Goal: Information Seeking & Learning: Compare options

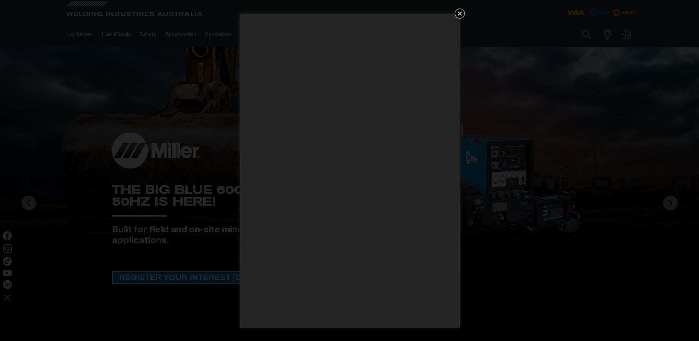
click at [461, 13] on icon "Get 5 WIA Welding Guides Free!" at bounding box center [459, 13] width 4 height 4
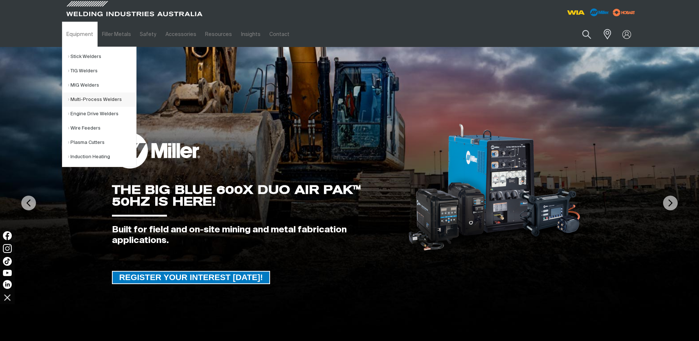
click at [87, 101] on link "Multi-Process Welders" at bounding box center [102, 99] width 68 height 14
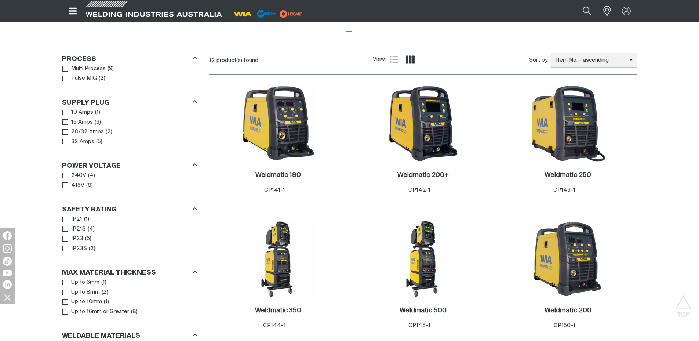
scroll to position [454, 0]
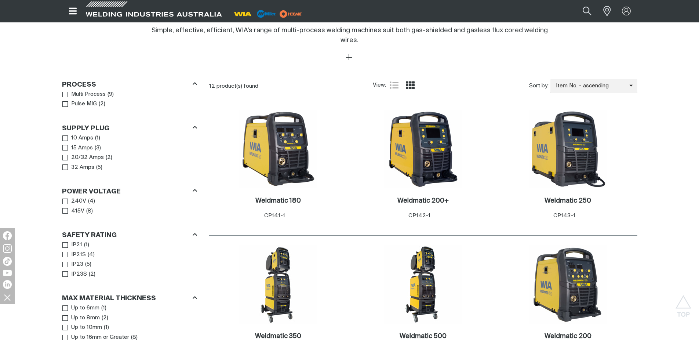
scroll to position [291, 0]
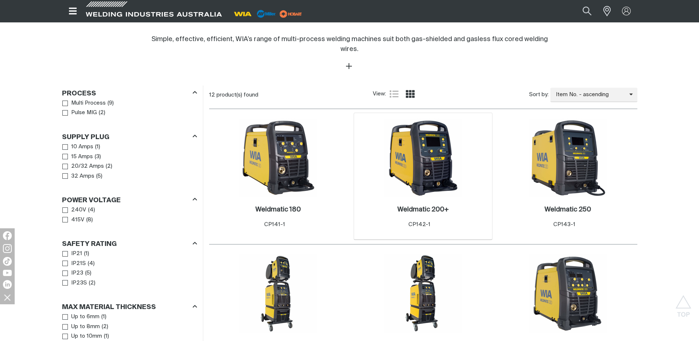
click at [430, 165] on img at bounding box center [423, 157] width 78 height 78
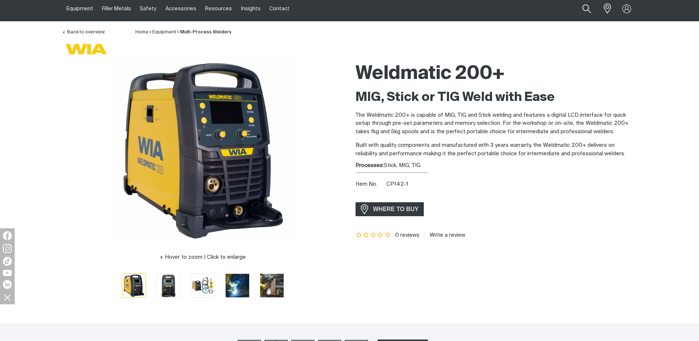
scroll to position [17, 0]
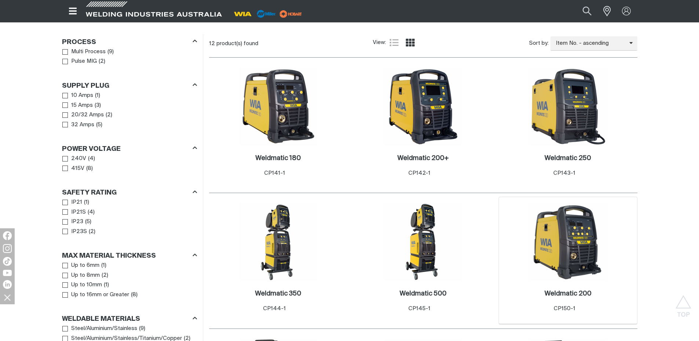
scroll to position [351, 0]
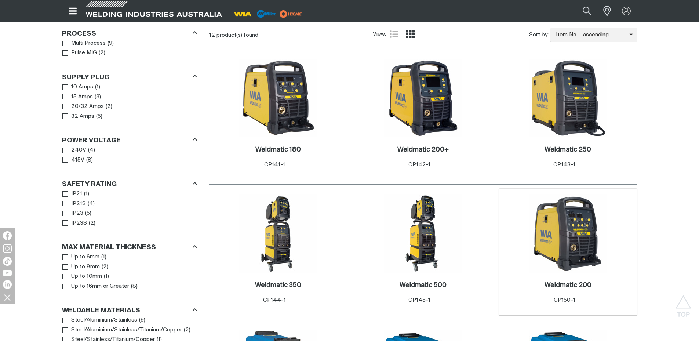
click at [578, 244] on img at bounding box center [568, 233] width 78 height 78
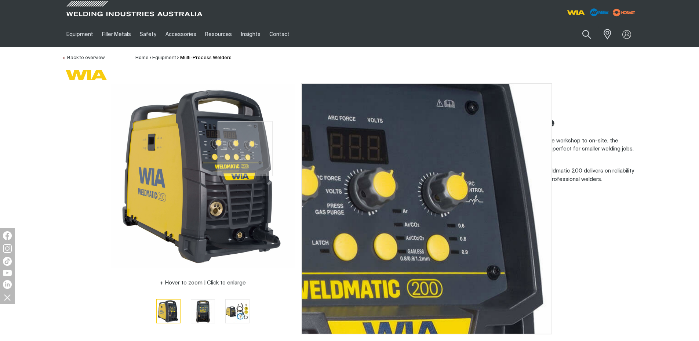
drag, startPoint x: 245, startPoint y: 149, endPoint x: 632, endPoint y: 238, distance: 396.7
click at [632, 238] on div "WHERE TO BUY" at bounding box center [496, 235] width 282 height 14
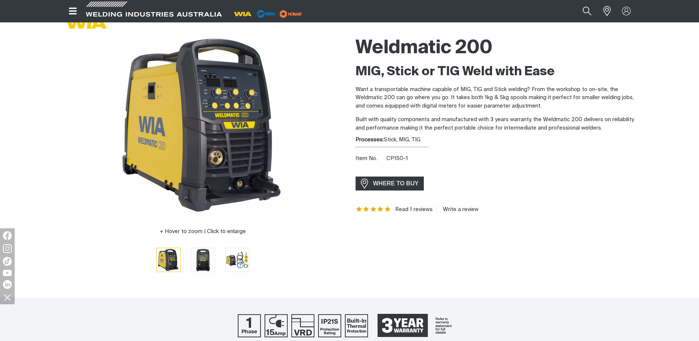
scroll to position [60, 0]
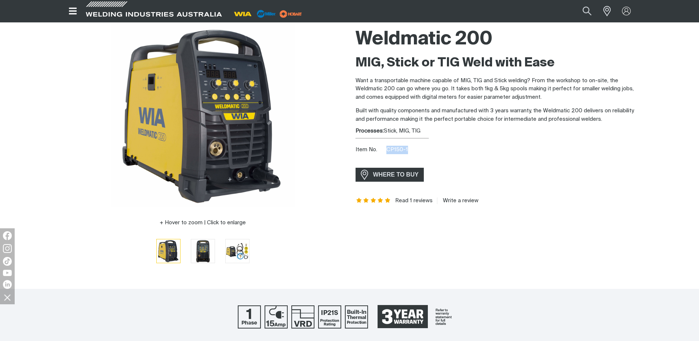
drag, startPoint x: 409, startPoint y: 149, endPoint x: 387, endPoint y: 151, distance: 21.8
click at [387, 151] on div "Item No. CP150-1" at bounding box center [496, 150] width 282 height 8
copy span "CP150-1"
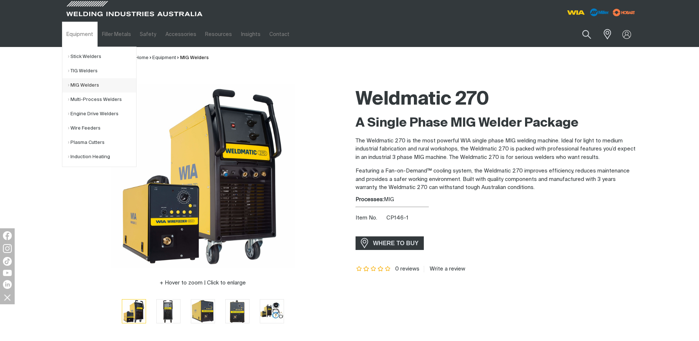
click at [84, 85] on link "MIG Welders" at bounding box center [102, 85] width 68 height 14
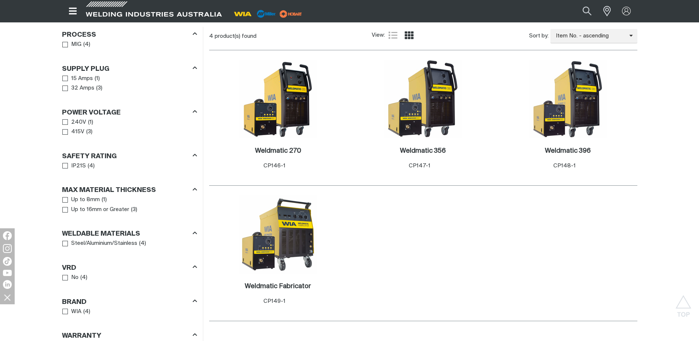
scroll to position [368, 0]
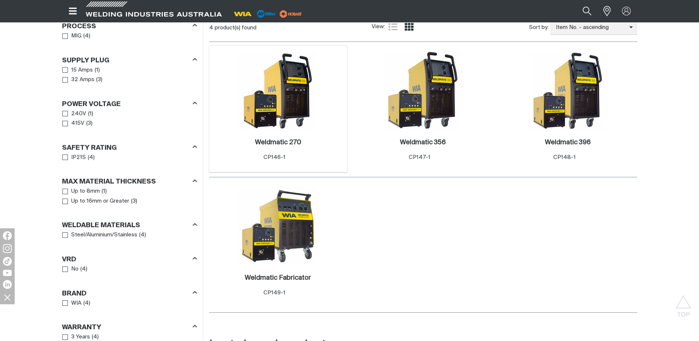
click at [292, 118] on img at bounding box center [278, 90] width 78 height 78
